Goal: Check status

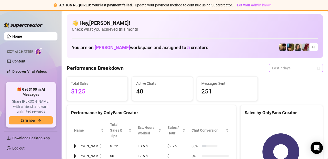
click at [301, 71] on span "Last 7 days" at bounding box center [296, 68] width 48 height 8
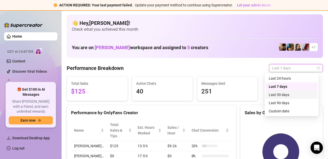
click at [289, 97] on div "Last 30 days" at bounding box center [292, 95] width 46 height 6
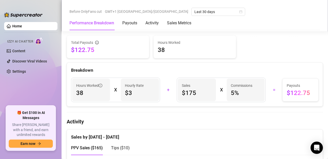
scroll to position [166, 0]
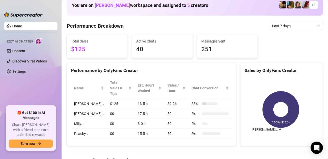
scroll to position [31, 0]
click at [286, 24] on span "Last 7 days" at bounding box center [296, 26] width 48 height 8
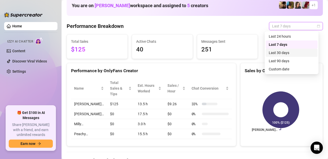
click at [283, 53] on div "Last 30 days" at bounding box center [292, 53] width 46 height 6
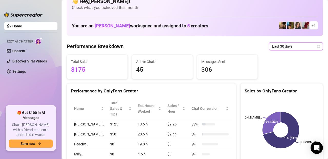
scroll to position [0, 0]
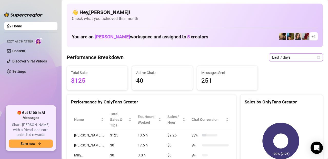
click at [304, 59] on span "Last 7 days" at bounding box center [296, 58] width 48 height 8
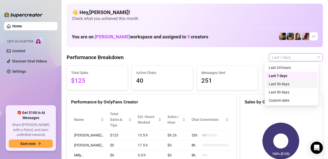
click at [292, 82] on div "Last 30 days" at bounding box center [292, 84] width 46 height 6
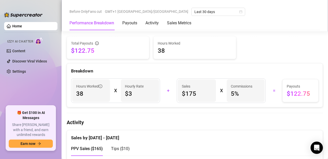
scroll to position [165, 0]
